Goal: Information Seeking & Learning: Check status

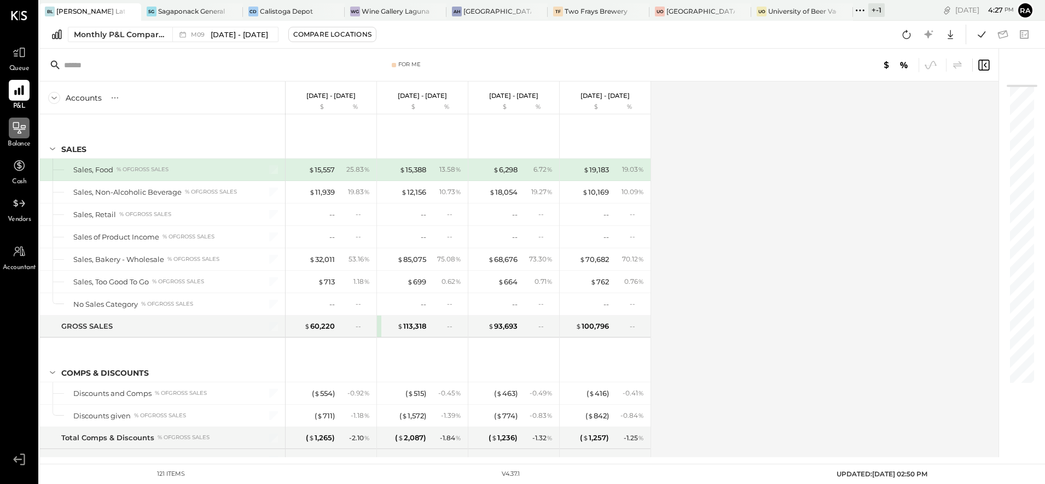
click at [19, 134] on icon at bounding box center [19, 128] width 14 height 14
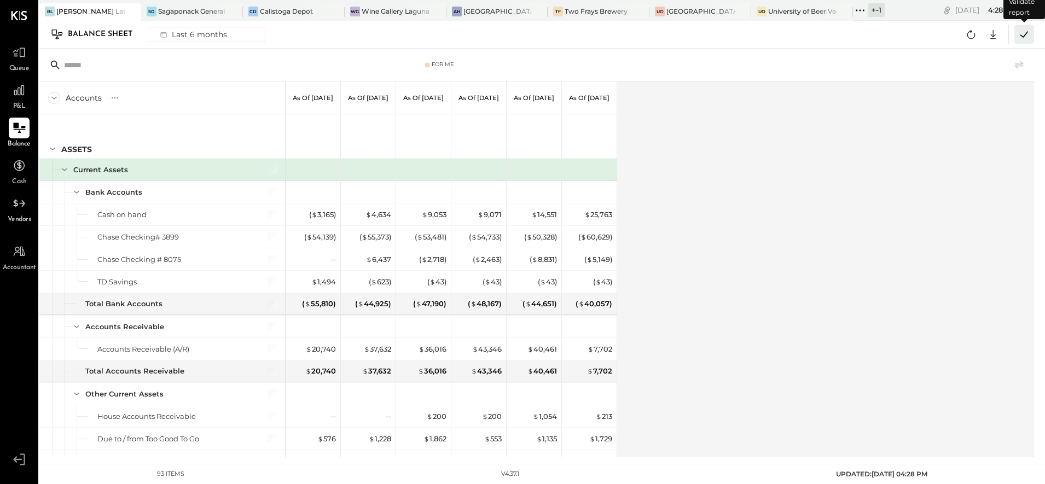
click at [1025, 36] on icon at bounding box center [1024, 34] width 14 height 14
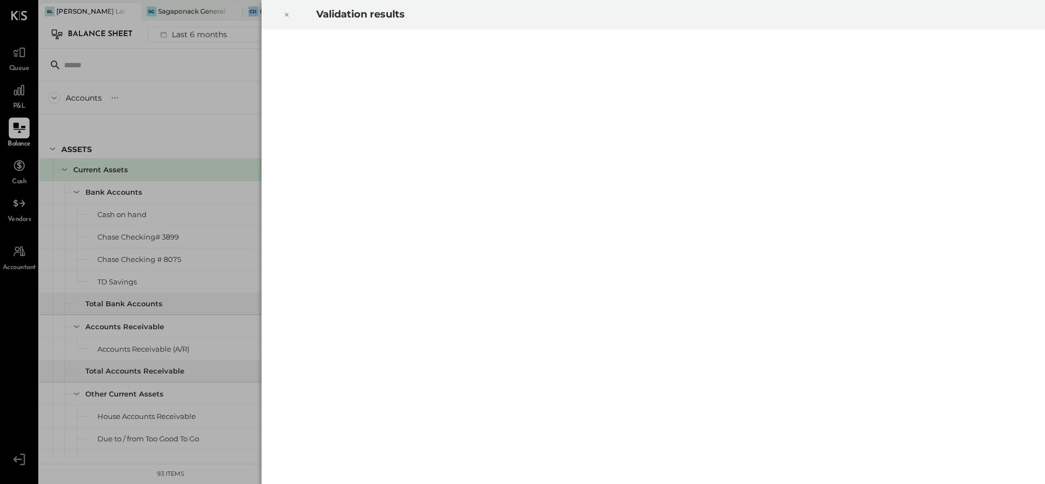
click at [286, 14] on icon at bounding box center [286, 14] width 7 height 13
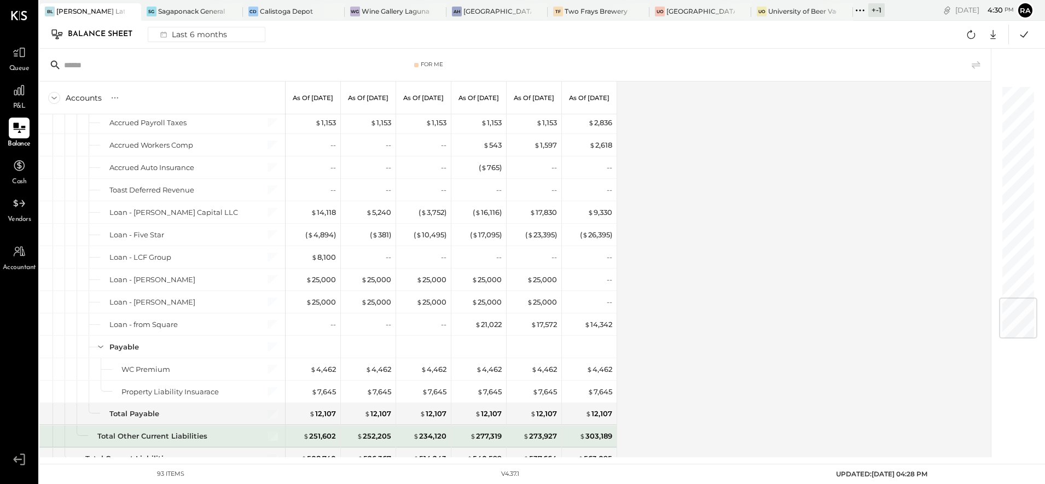
scroll to position [1769, 0]
